Goal: Task Accomplishment & Management: Complete application form

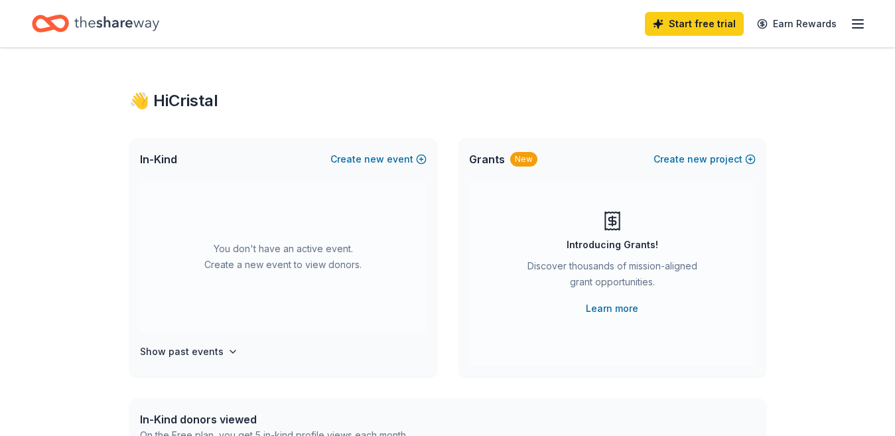
click at [492, 162] on span "Grants" at bounding box center [487, 159] width 36 height 16
click at [517, 154] on div "New" at bounding box center [523, 159] width 27 height 15
click at [421, 162] on button "Create new event" at bounding box center [378, 159] width 96 height 16
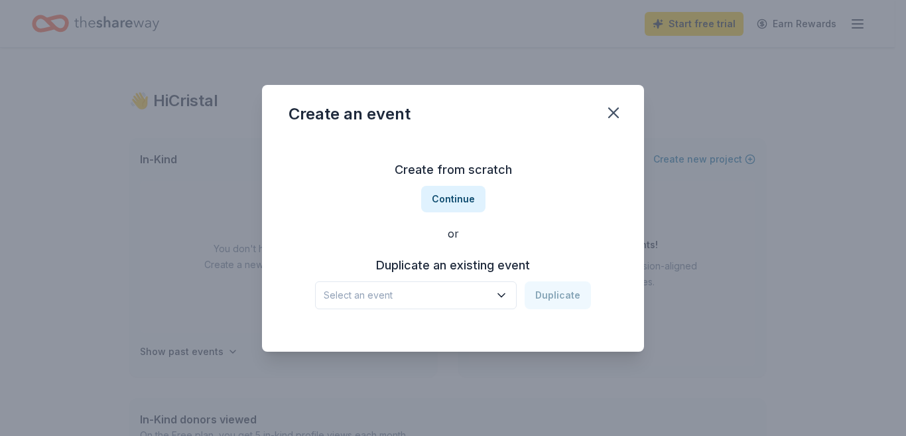
click at [500, 297] on icon "button" at bounding box center [501, 295] width 13 height 13
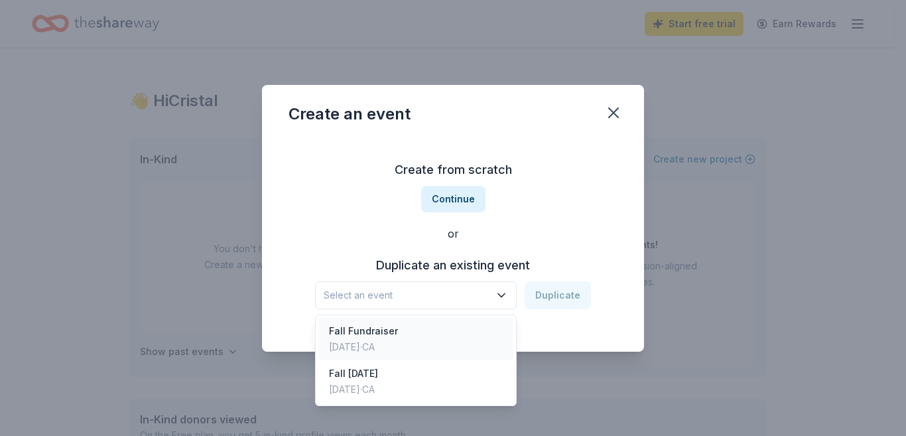
click at [389, 332] on div "Fall Fundraiser" at bounding box center [363, 331] width 69 height 16
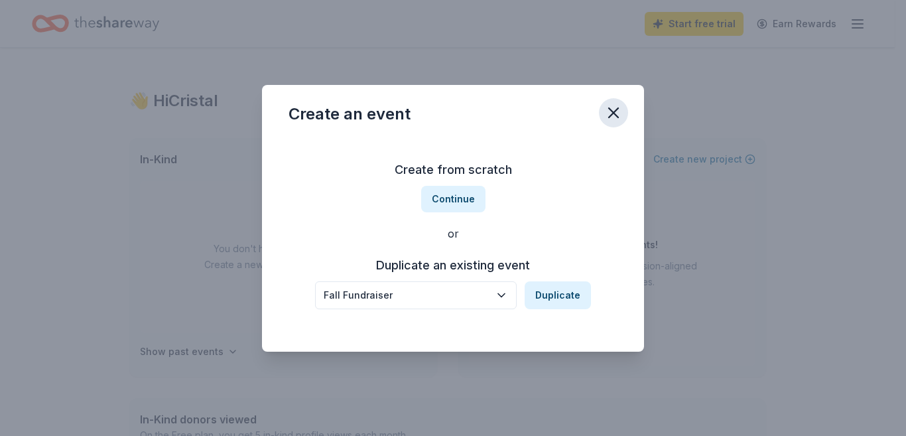
click at [612, 113] on icon "button" at bounding box center [613, 112] width 19 height 19
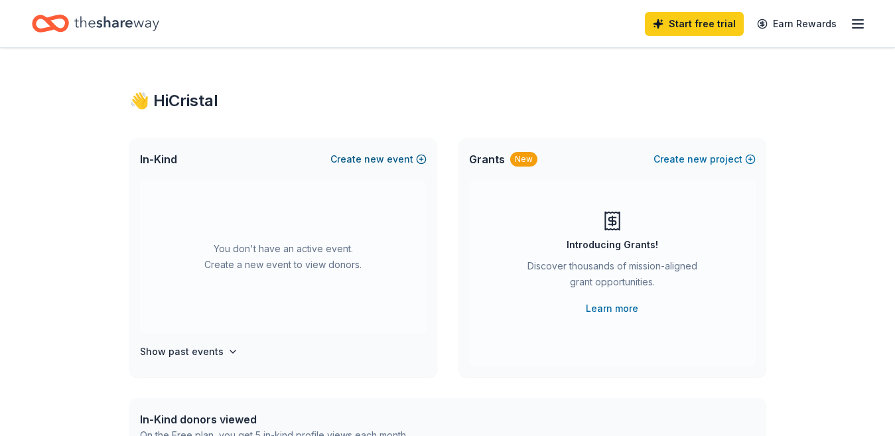
click at [418, 158] on button "Create new event" at bounding box center [378, 159] width 96 height 16
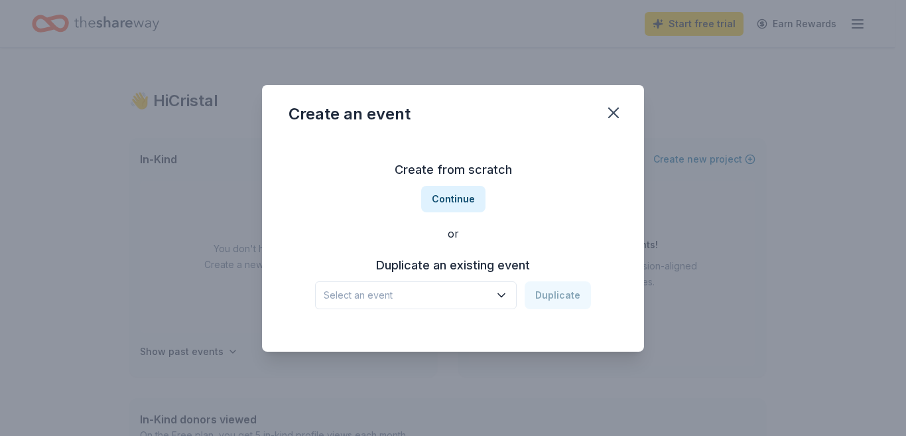
click at [423, 286] on button "Select an event" at bounding box center [416, 295] width 202 height 28
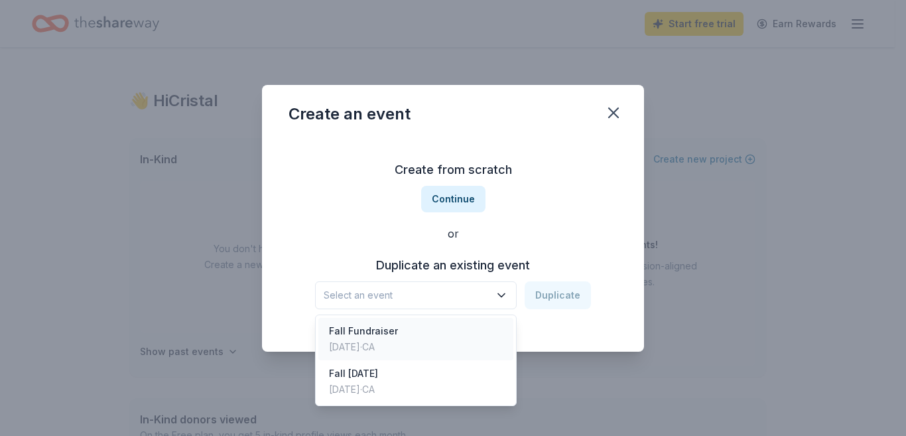
click at [395, 338] on div "Fall Fundraiser" at bounding box center [363, 331] width 69 height 16
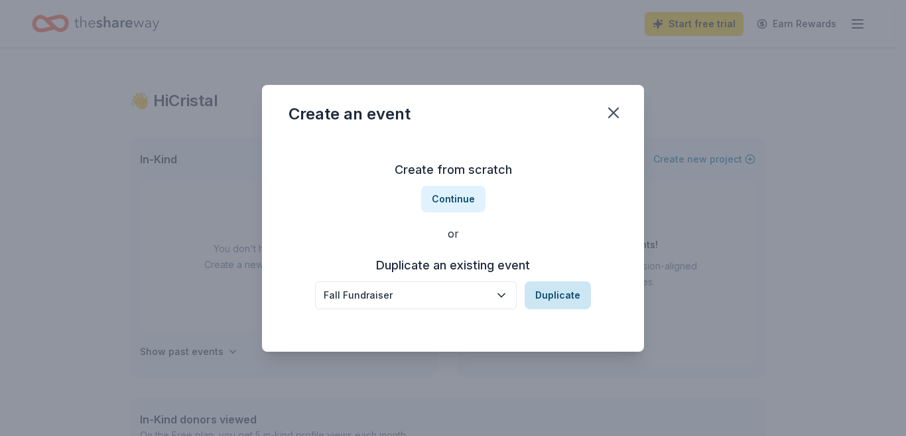
click at [552, 296] on button "Duplicate" at bounding box center [558, 295] width 66 height 28
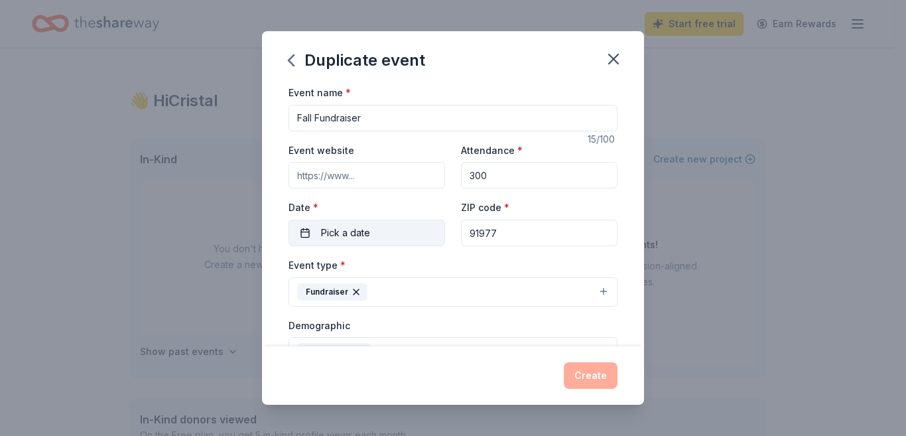
click at [361, 230] on span "Pick a date" at bounding box center [345, 233] width 49 height 16
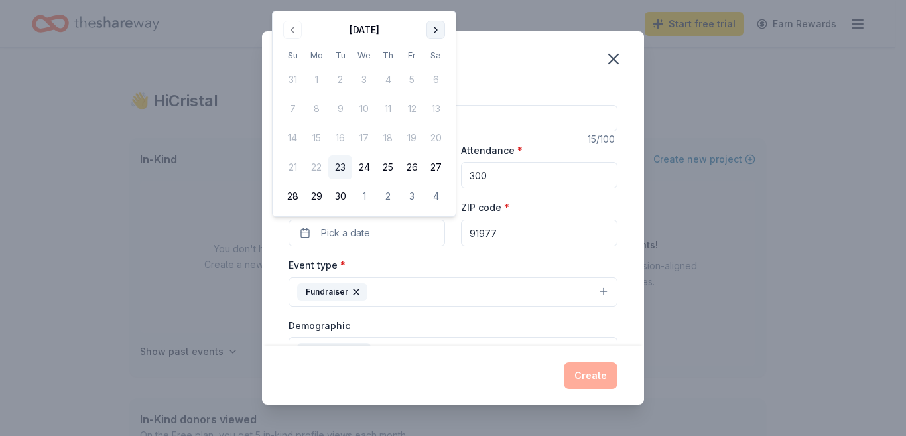
click at [434, 25] on button "Go to next month" at bounding box center [436, 30] width 19 height 19
click at [437, 196] on button "1" at bounding box center [436, 196] width 24 height 24
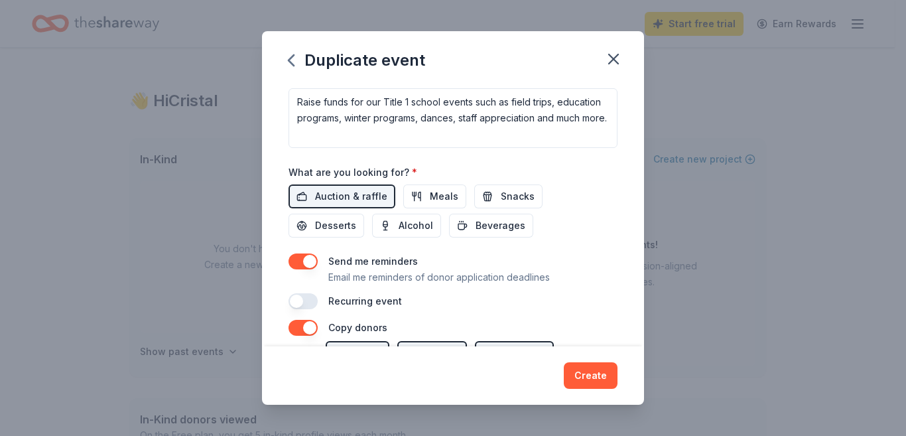
scroll to position [398, 0]
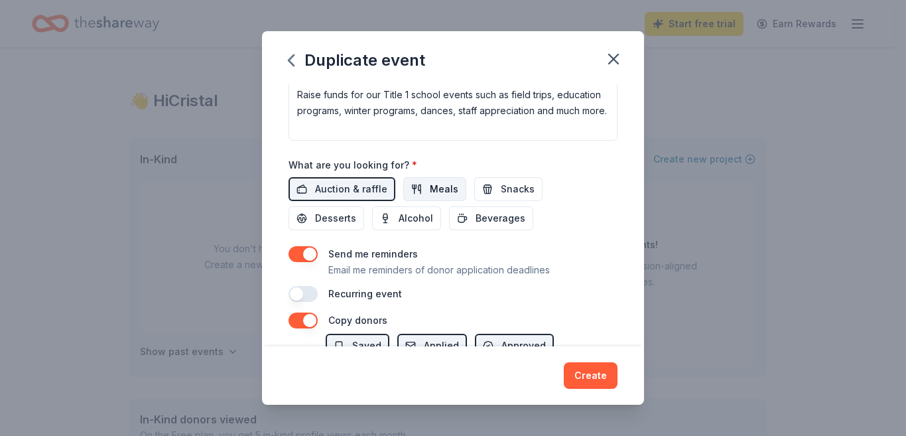
click at [430, 186] on span "Meals" at bounding box center [444, 189] width 29 height 16
click at [326, 212] on span "Desserts" at bounding box center [335, 218] width 41 height 16
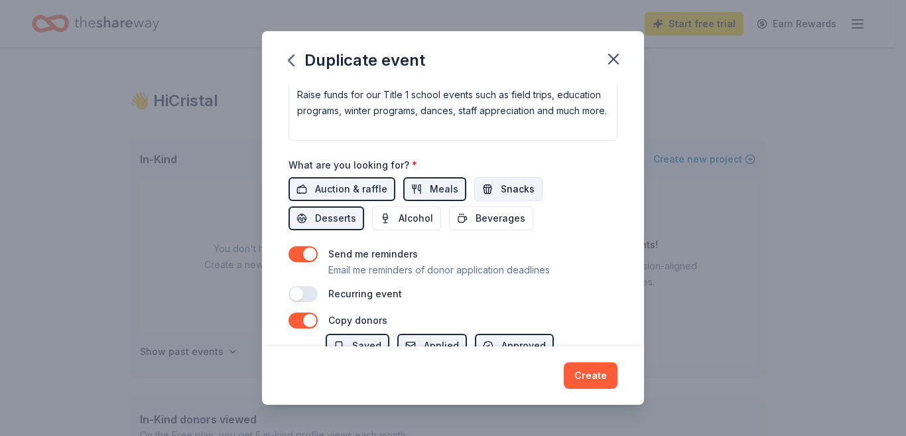
click at [514, 182] on span "Snacks" at bounding box center [518, 189] width 34 height 16
click at [489, 212] on span "Beverages" at bounding box center [501, 218] width 50 height 16
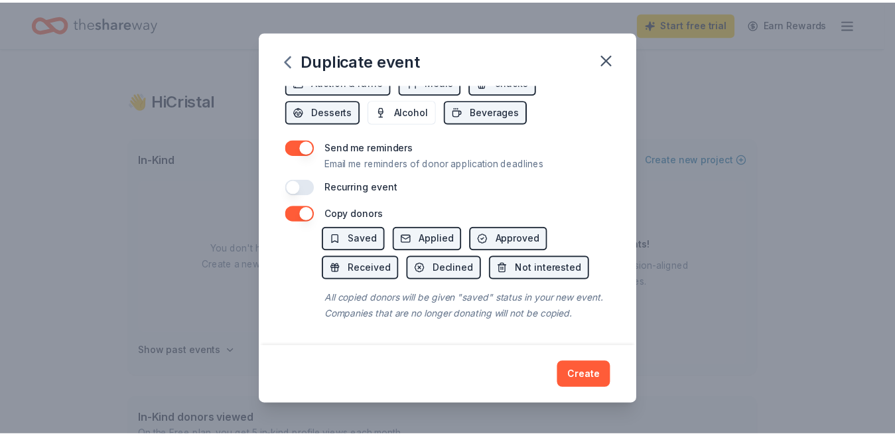
scroll to position [521, 0]
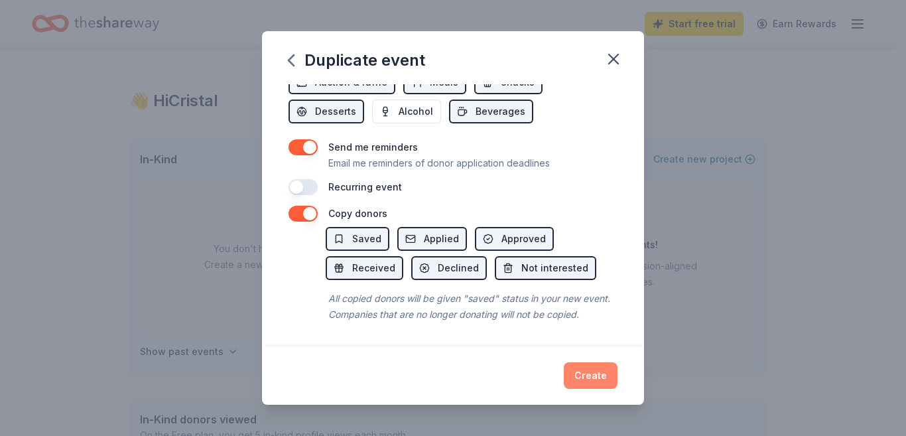
click at [593, 375] on button "Create" at bounding box center [591, 375] width 54 height 27
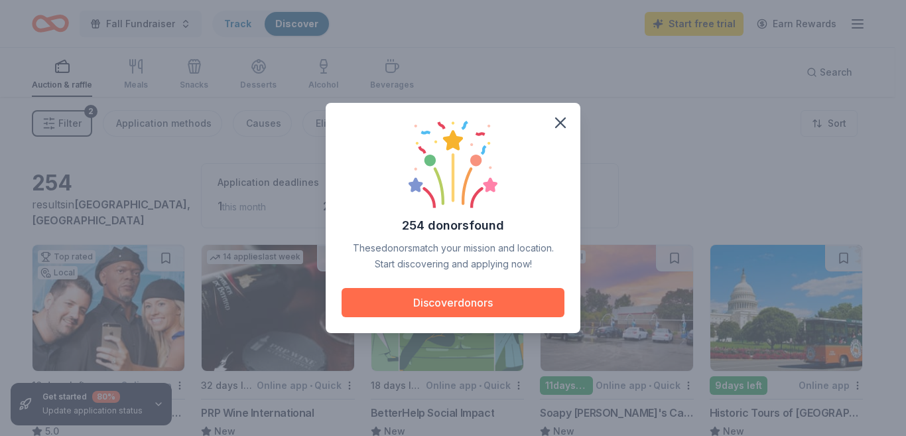
click at [466, 296] on button "Discover donors" at bounding box center [453, 302] width 223 height 29
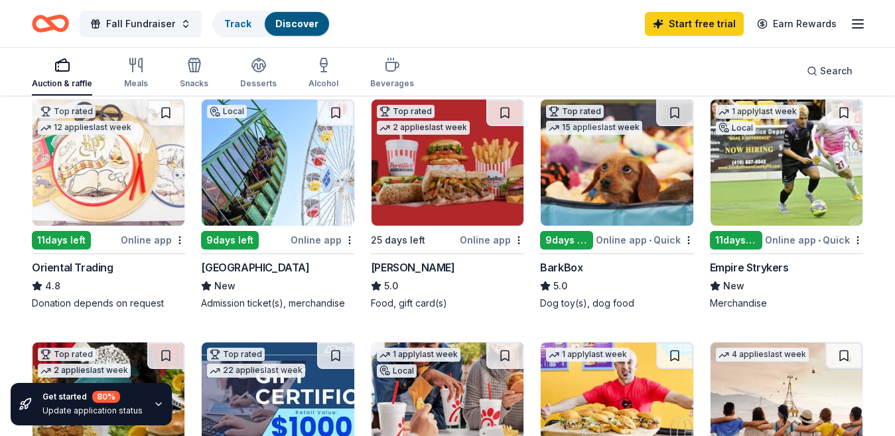
scroll to position [405, 0]
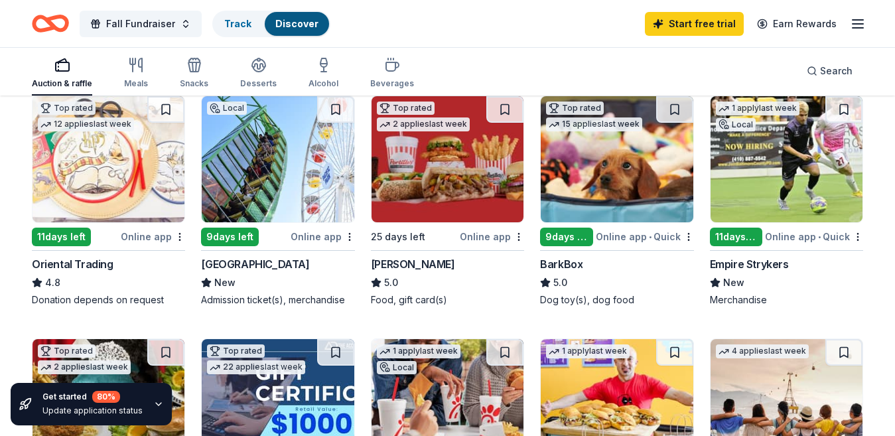
click at [97, 160] on img at bounding box center [109, 159] width 152 height 126
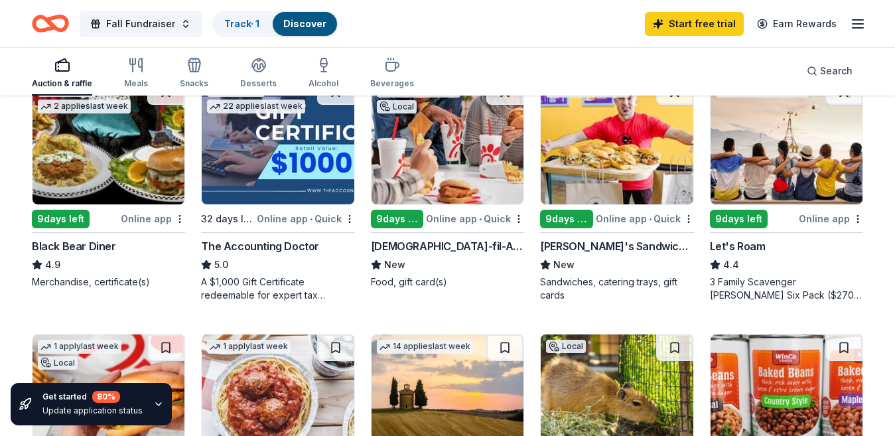
scroll to position [670, 0]
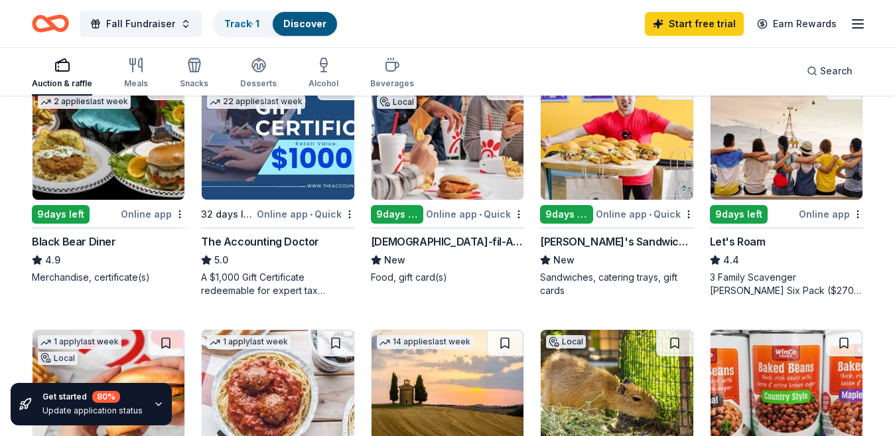
click at [276, 133] on img at bounding box center [278, 137] width 152 height 126
click at [108, 163] on img at bounding box center [109, 137] width 152 height 126
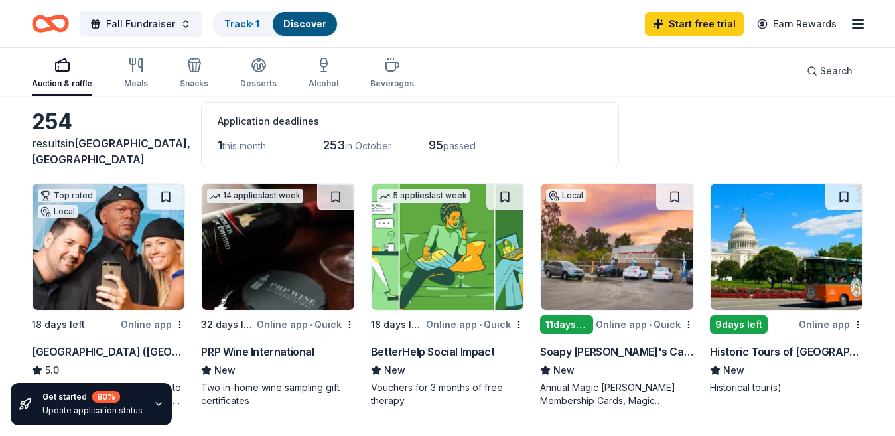
scroll to position [0, 0]
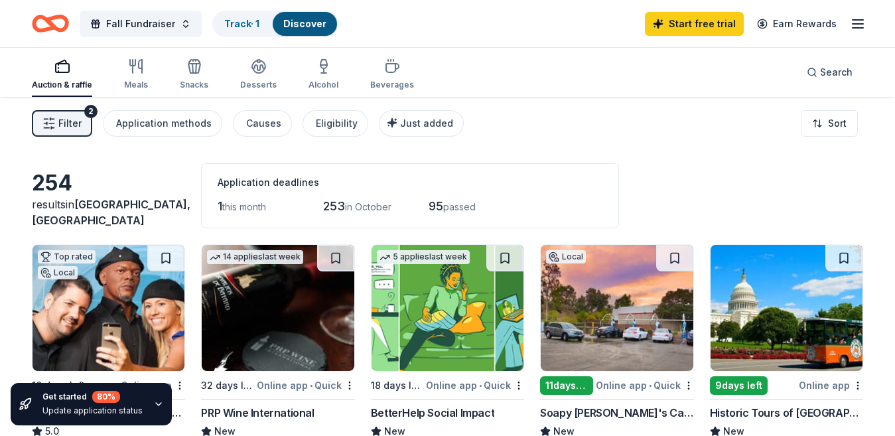
click at [68, 62] on icon "button" at bounding box center [62, 66] width 16 height 16
click at [345, 205] on span "253" at bounding box center [334, 206] width 22 height 14
click at [188, 123] on div "Application methods" at bounding box center [164, 123] width 96 height 16
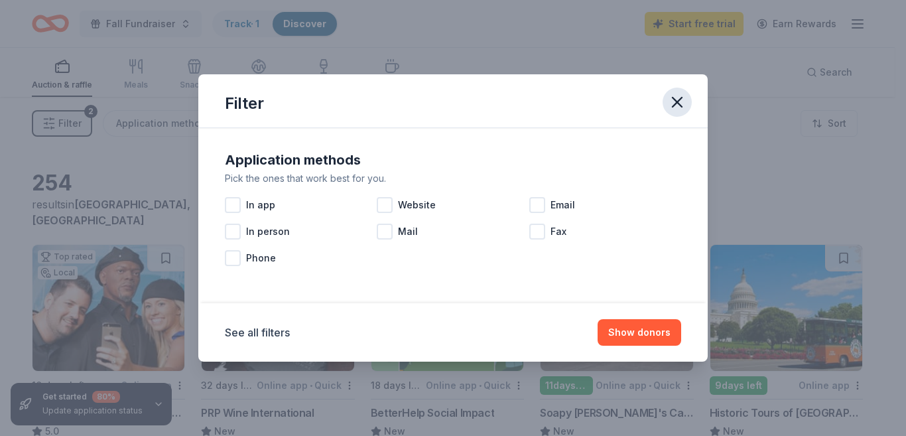
click at [681, 109] on icon "button" at bounding box center [677, 102] width 19 height 19
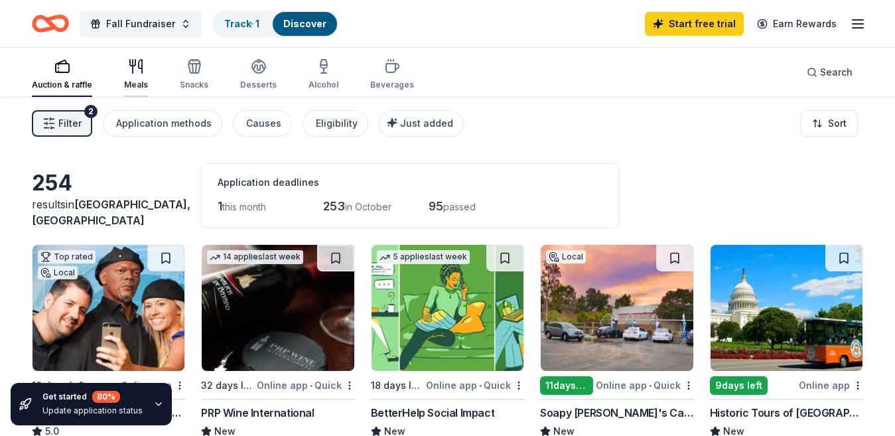
click at [131, 67] on icon "button" at bounding box center [136, 66] width 16 height 16
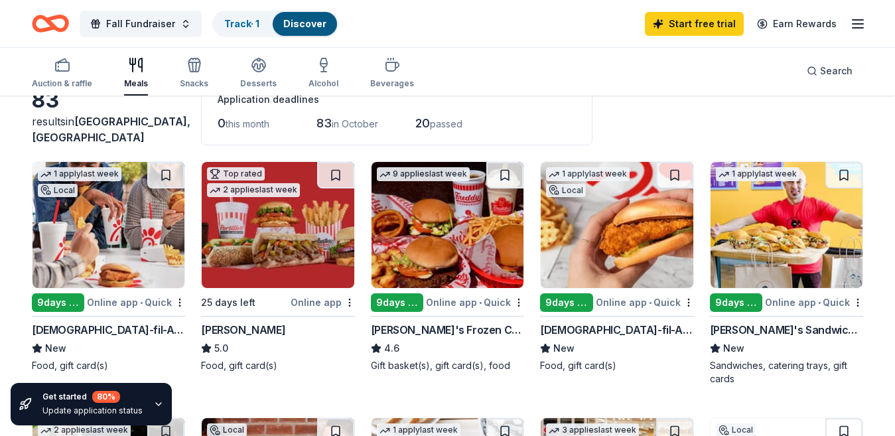
scroll to position [86, 0]
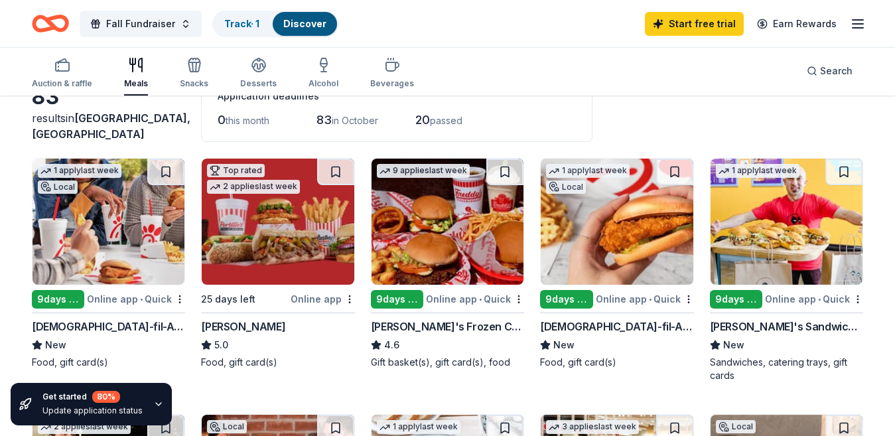
click at [596, 235] on img at bounding box center [617, 222] width 152 height 126
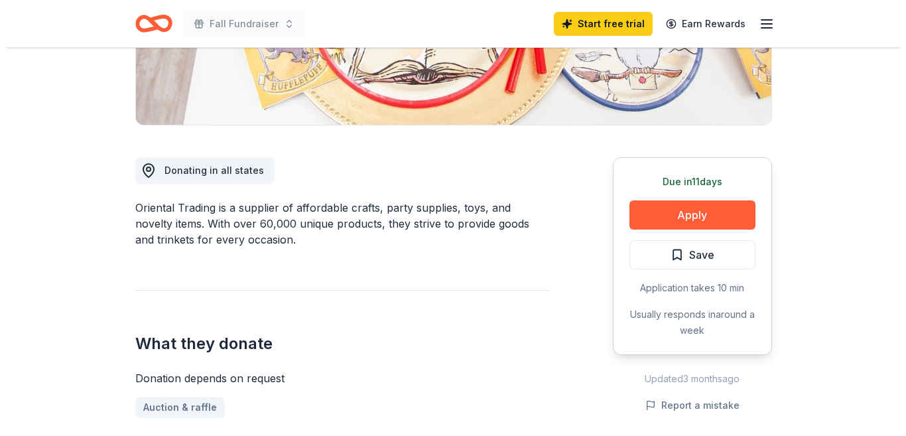
scroll to position [267, 0]
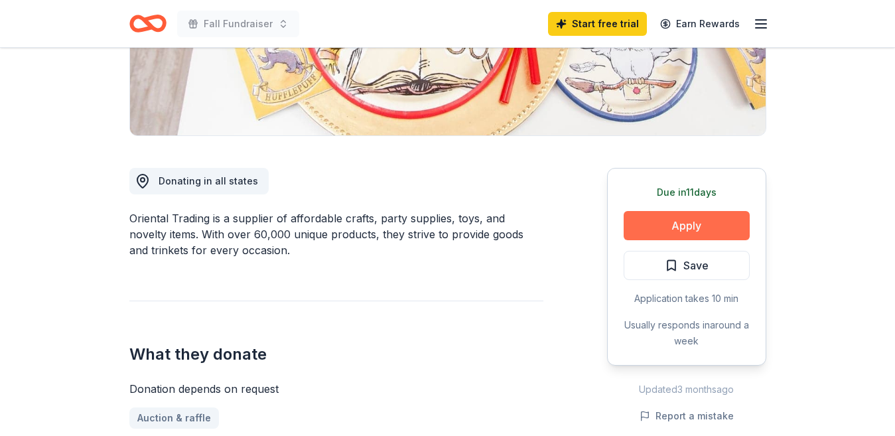
click at [690, 224] on button "Apply" at bounding box center [686, 225] width 126 height 29
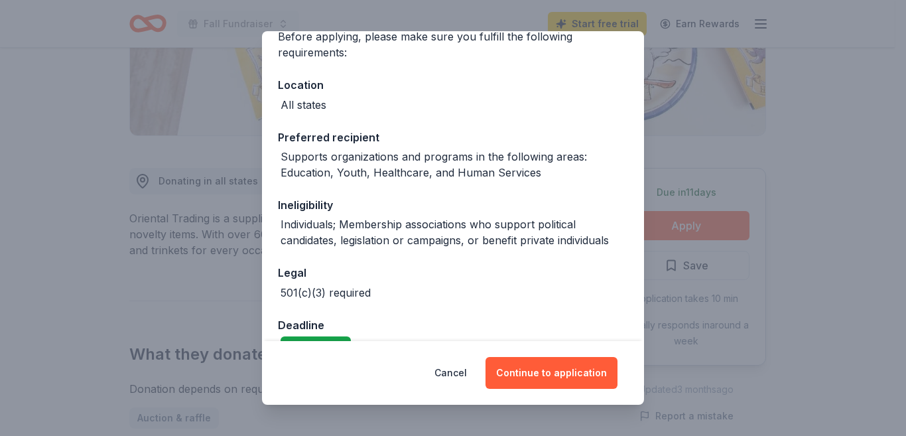
scroll to position [145, 0]
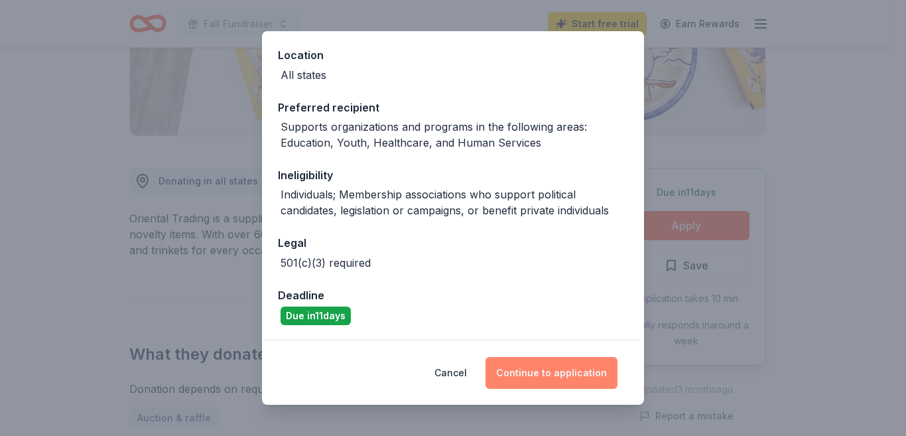
click at [537, 374] on button "Continue to application" at bounding box center [552, 373] width 132 height 32
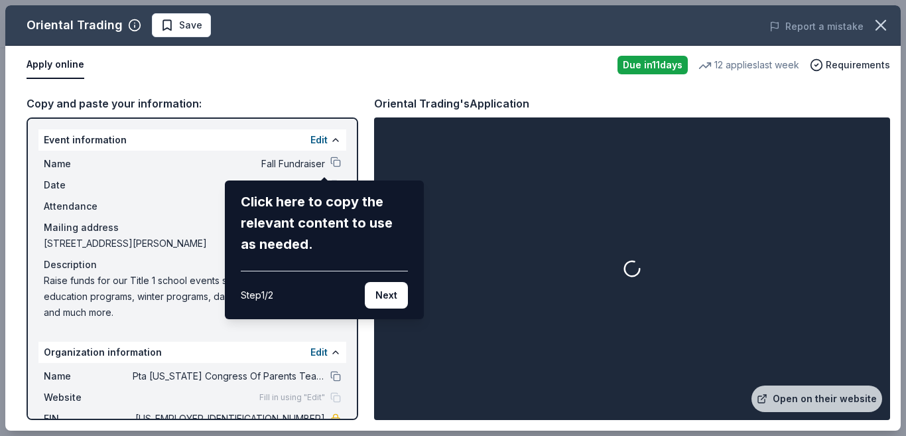
click at [198, 208] on div "Oriental Trading Save Report a mistake Apply online Due [DATE] 12 applies last …" at bounding box center [452, 217] width 895 height 425
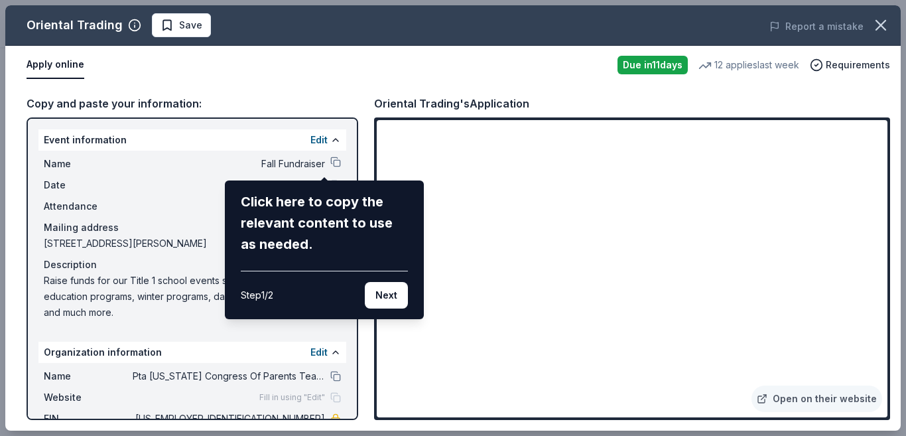
click at [325, 162] on div "Oriental Trading Save Report a mistake Apply online Due [DATE] 12 applies last …" at bounding box center [452, 217] width 895 height 425
click at [375, 285] on button "Next" at bounding box center [386, 295] width 43 height 27
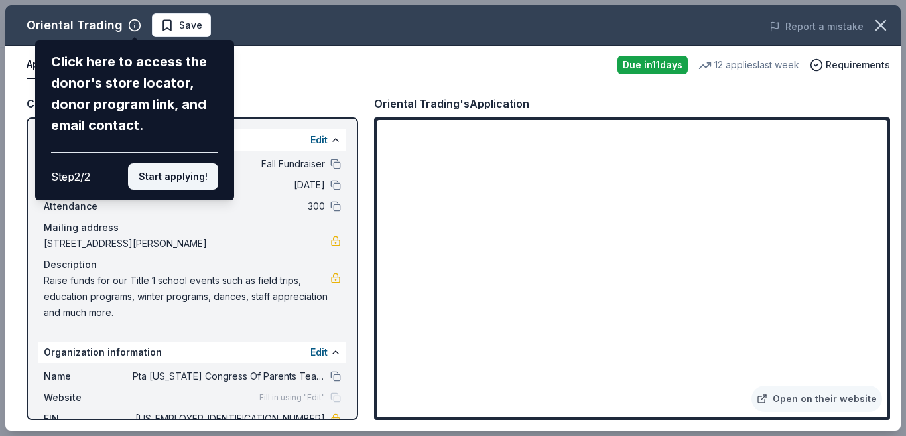
click at [195, 163] on button "Start applying!" at bounding box center [173, 176] width 90 height 27
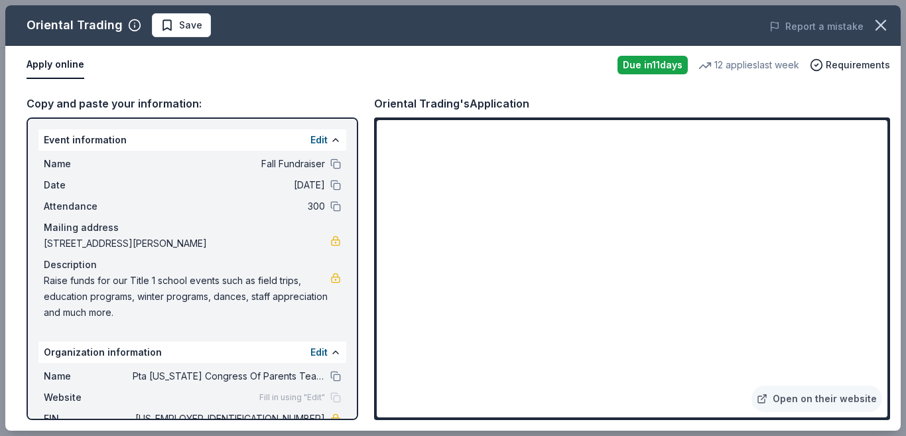
drag, startPoint x: 350, startPoint y: 161, endPoint x: 358, endPoint y: 210, distance: 50.3
click at [358, 210] on div "Oriental Trading Save Report a mistake Apply online Due [DATE] 12 applies last …" at bounding box center [452, 217] width 895 height 425
drag, startPoint x: 350, startPoint y: 214, endPoint x: 344, endPoint y: 280, distance: 66.0
click at [344, 280] on div "Oriental Trading Save Report a mistake Apply online Due [DATE] 12 applies last …" at bounding box center [452, 217] width 895 height 425
click at [350, 412] on div "Oriental Trading Save Report a mistake Apply online Due [DATE] 12 applies last …" at bounding box center [452, 217] width 895 height 425
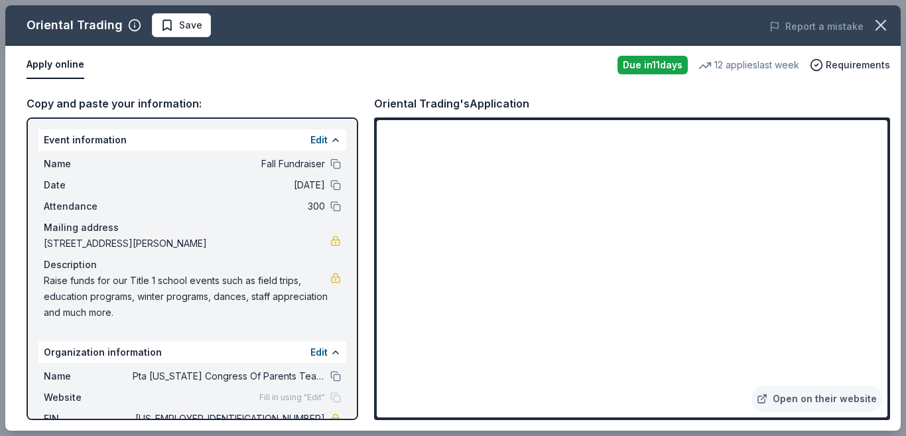
click at [350, 412] on div "Oriental Trading Save Report a mistake Apply online Due [DATE] 12 applies last …" at bounding box center [452, 217] width 895 height 425
click at [182, 23] on span "Save" at bounding box center [190, 25] width 23 height 16
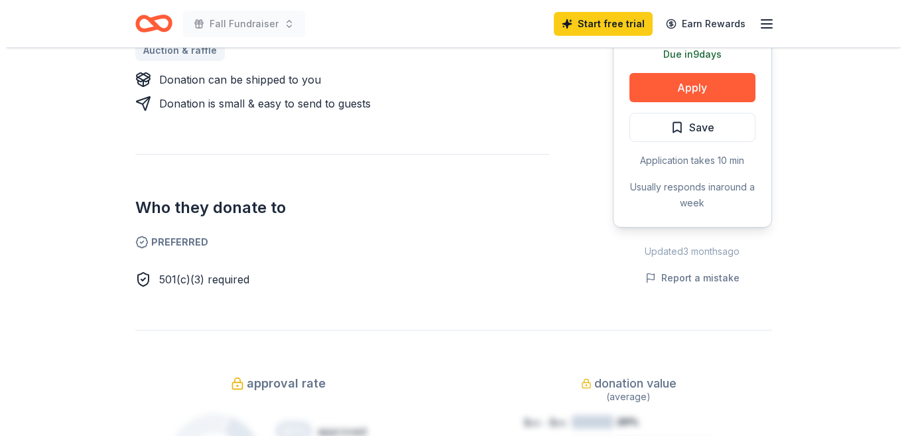
scroll to position [473, 0]
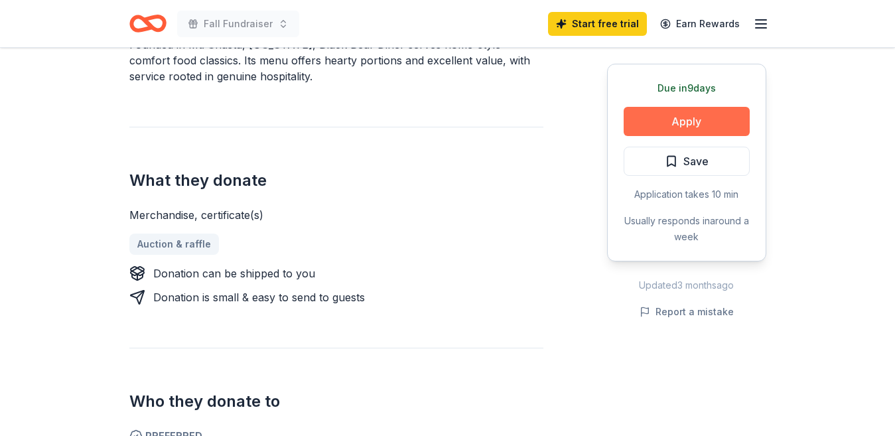
click at [708, 118] on button "Apply" at bounding box center [686, 121] width 126 height 29
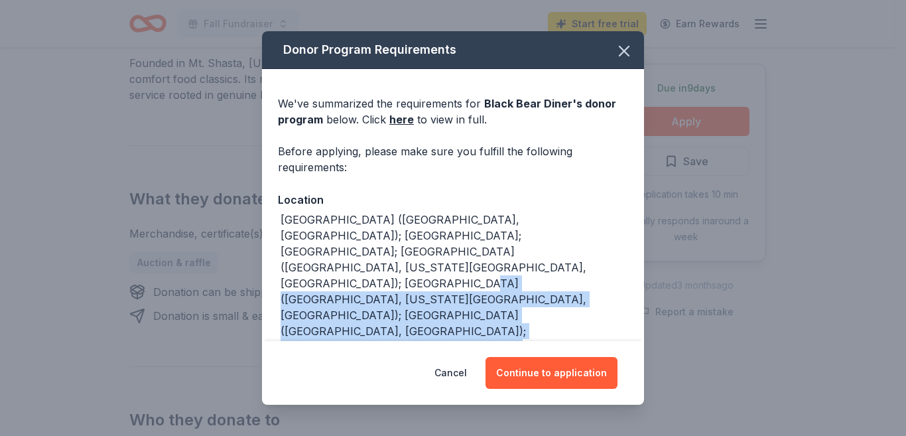
drag, startPoint x: 605, startPoint y: 250, endPoint x: 535, endPoint y: 331, distance: 106.8
click at [535, 331] on div "AR (Fayetteville, North Little Rock); AZ; CA; CO (Aurora, Colorado Springs, Fou…" at bounding box center [453, 396] width 350 height 369
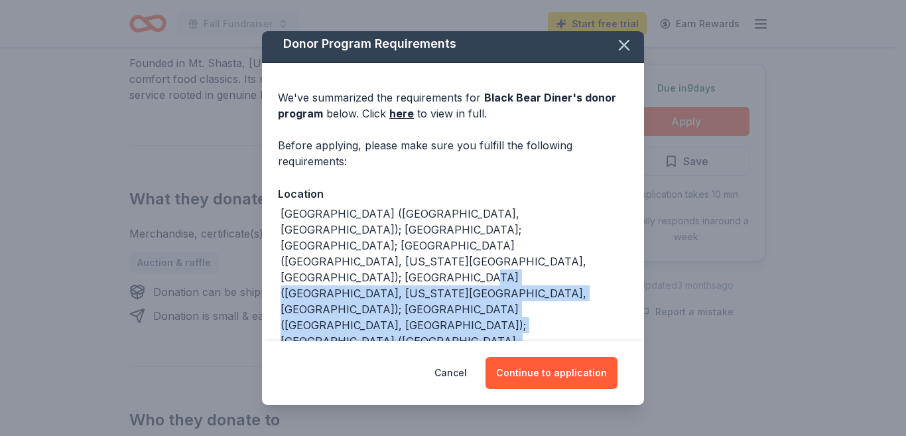
click at [563, 298] on div "AR (Fayetteville, North Little Rock); AZ; CA; CO (Aurora, Colorado Springs, Fou…" at bounding box center [455, 381] width 348 height 350
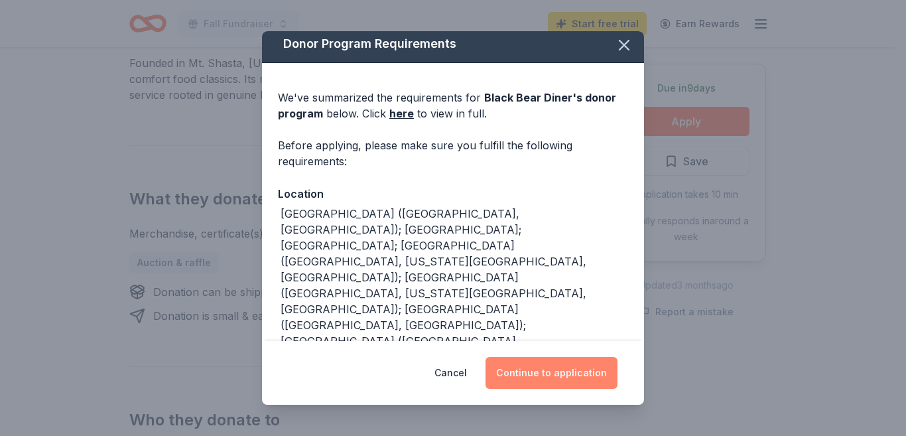
click at [543, 367] on button "Continue to application" at bounding box center [552, 373] width 132 height 32
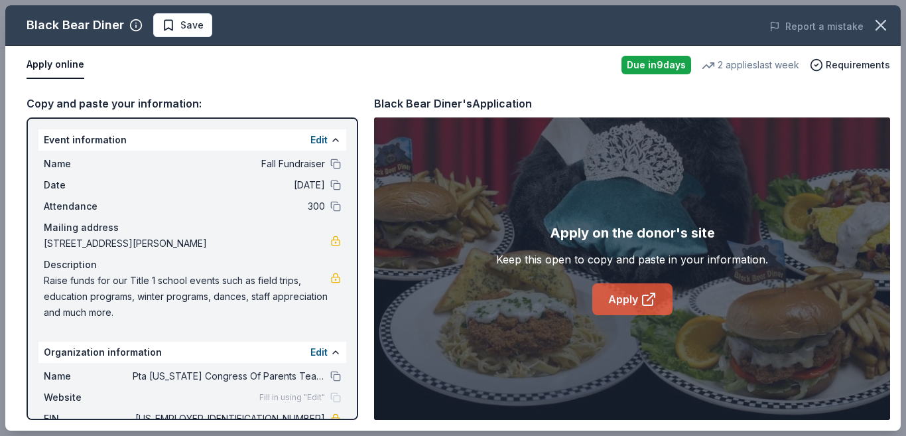
click at [625, 300] on link "Apply" at bounding box center [632, 299] width 80 height 32
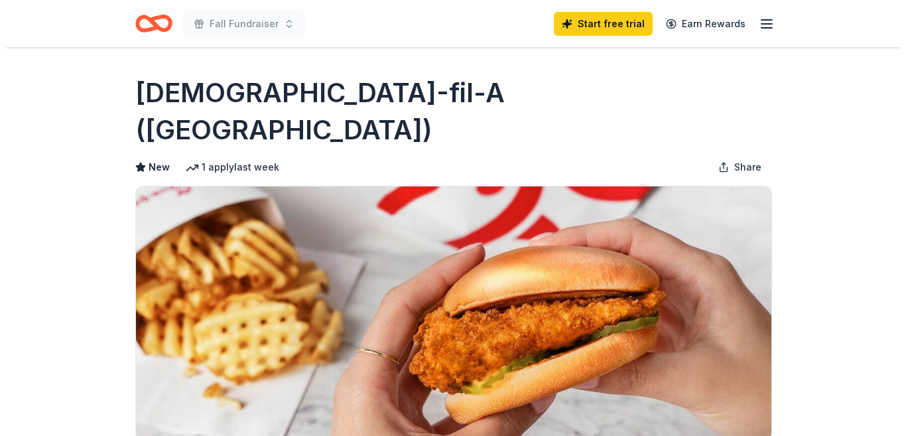
scroll to position [19, 0]
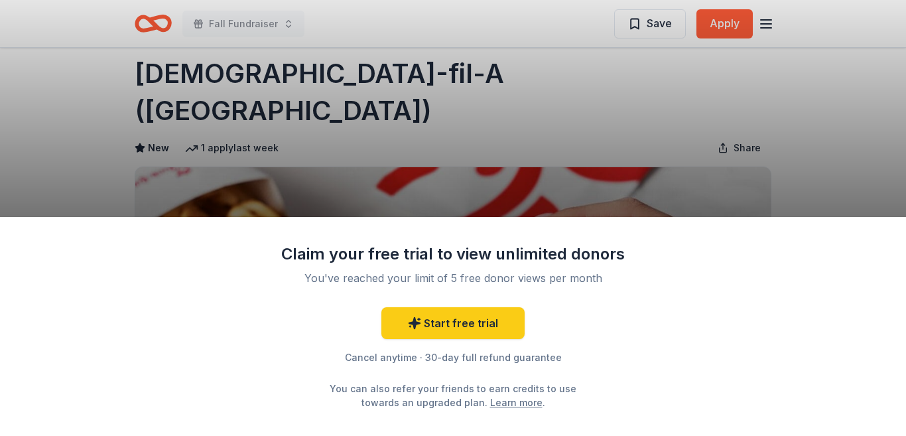
click at [816, 128] on div "Claim your free trial to view unlimited donors You've reached your limit of 5 f…" at bounding box center [453, 218] width 906 height 436
drag, startPoint x: 817, startPoint y: 142, endPoint x: 814, endPoint y: 159, distance: 16.9
click at [814, 159] on div "Claim your free trial to view unlimited donors You've reached your limit of 5 f…" at bounding box center [453, 218] width 906 height 436
drag, startPoint x: 814, startPoint y: 159, endPoint x: 743, endPoint y: 163, distance: 71.1
click at [777, 159] on div "Claim your free trial to view unlimited donors You've reached your limit of 5 f…" at bounding box center [453, 218] width 906 height 436
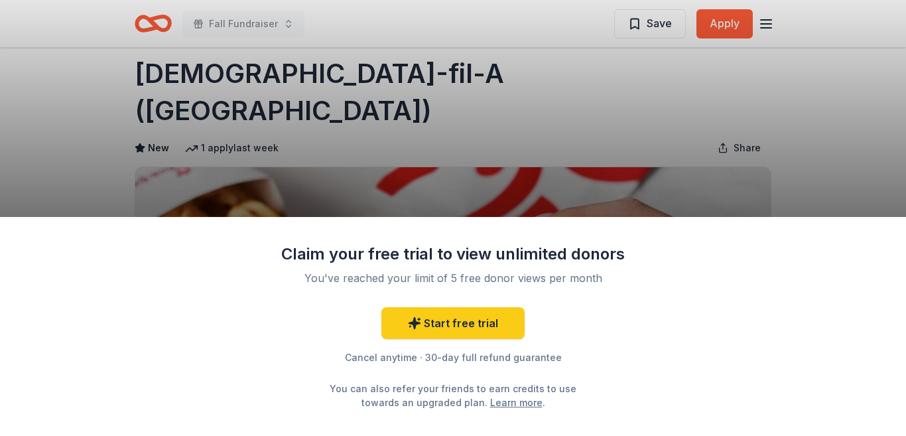
click at [700, 178] on div "Claim your free trial to view unlimited donors You've reached your limit of 5 f…" at bounding box center [453, 218] width 906 height 436
drag, startPoint x: 472, startPoint y: 283, endPoint x: 566, endPoint y: 273, distance: 95.3
click at [566, 273] on div "You've reached your limit of 5 free donor views per month" at bounding box center [452, 278] width 313 height 16
click at [606, 110] on div "Claim your free trial to view unlimited donors You've reached your limit of 5 f…" at bounding box center [453, 218] width 906 height 436
